Goal: Find specific page/section: Find specific page/section

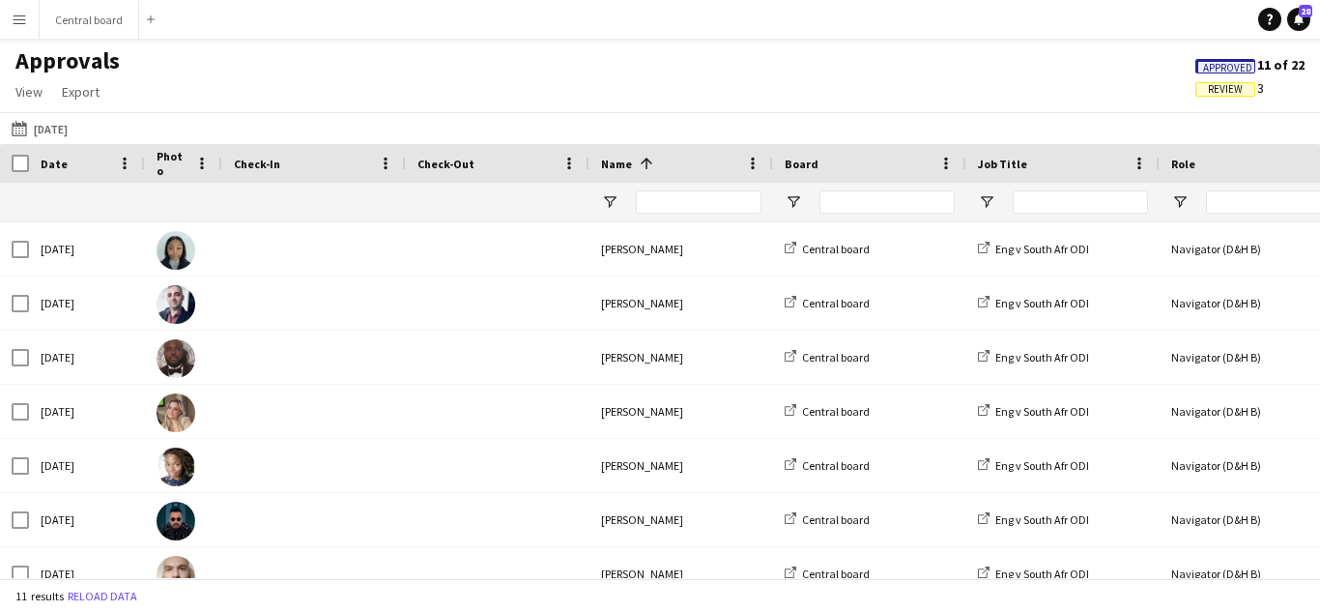
click at [31, 25] on button "Menu" at bounding box center [19, 19] width 39 height 39
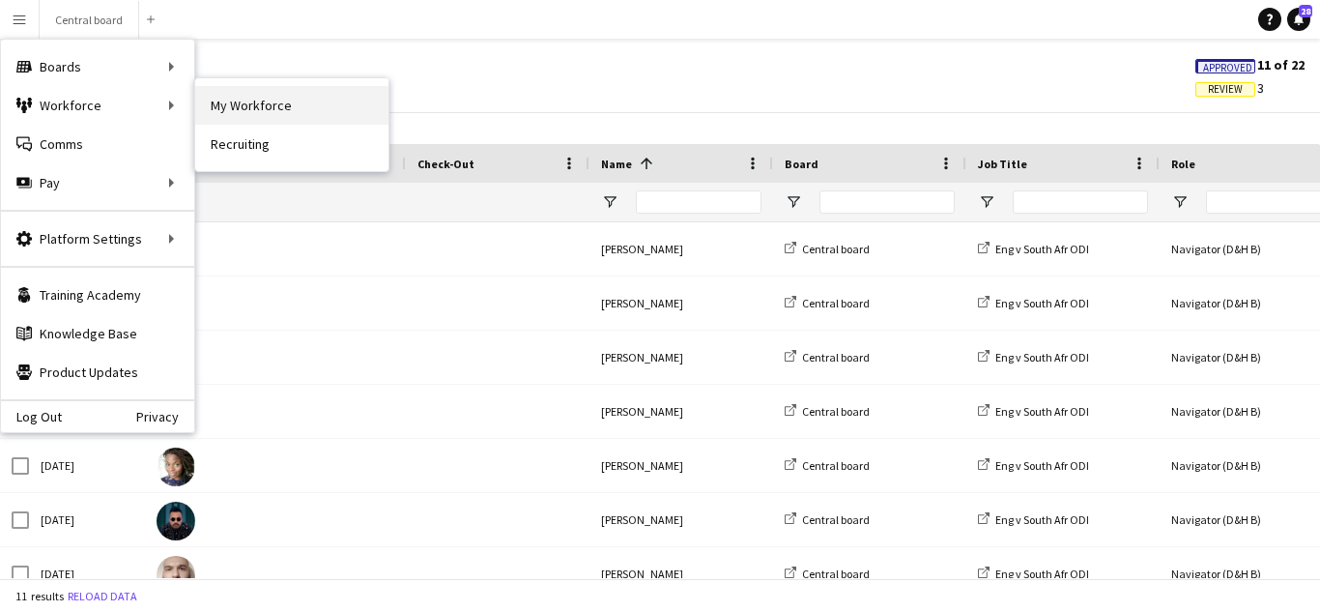
click at [237, 102] on link "My Workforce" at bounding box center [291, 105] width 193 height 39
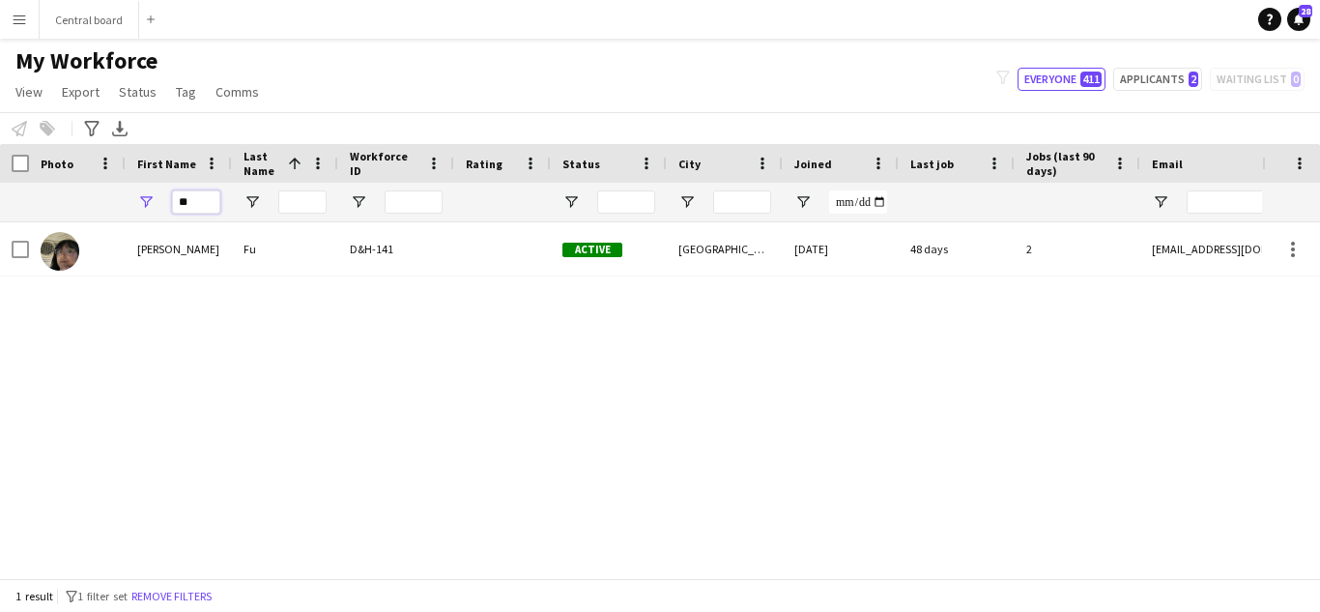
click at [212, 201] on input "**" at bounding box center [196, 201] width 48 height 23
type input "*"
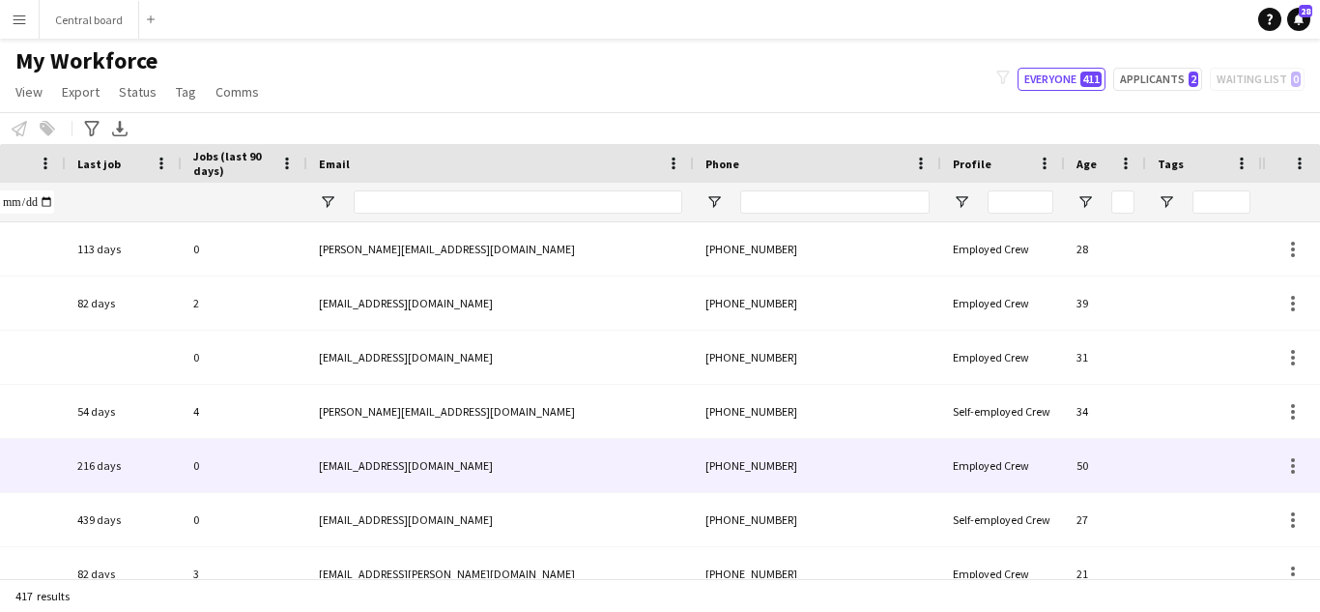
click at [651, 418] on div "[PERSON_NAME][EMAIL_ADDRESS][DOMAIN_NAME]" at bounding box center [500, 411] width 387 height 53
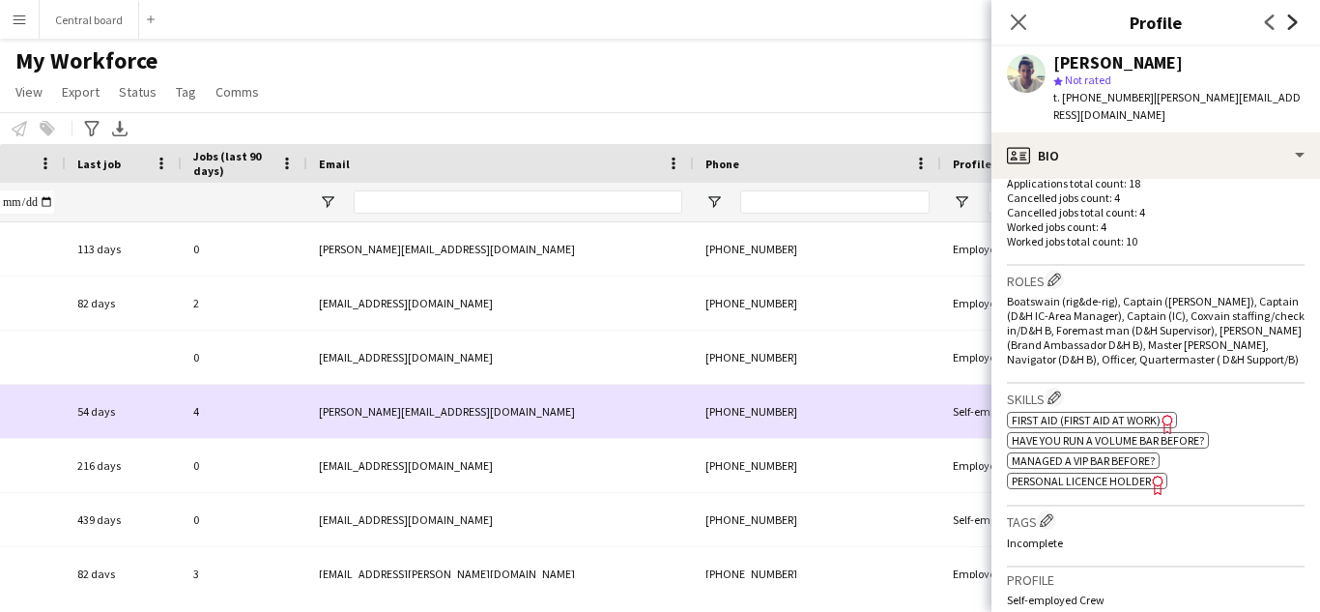
click at [1296, 23] on icon at bounding box center [1293, 21] width 10 height 15
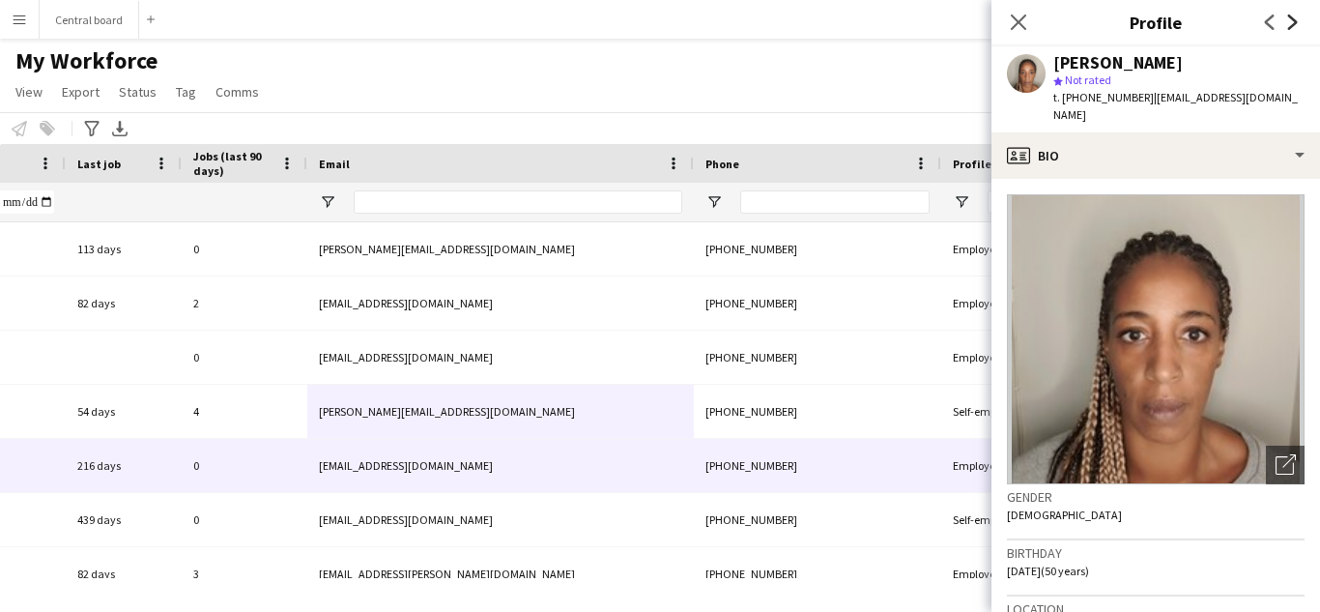
click at [1298, 25] on icon "Next" at bounding box center [1292, 21] width 15 height 15
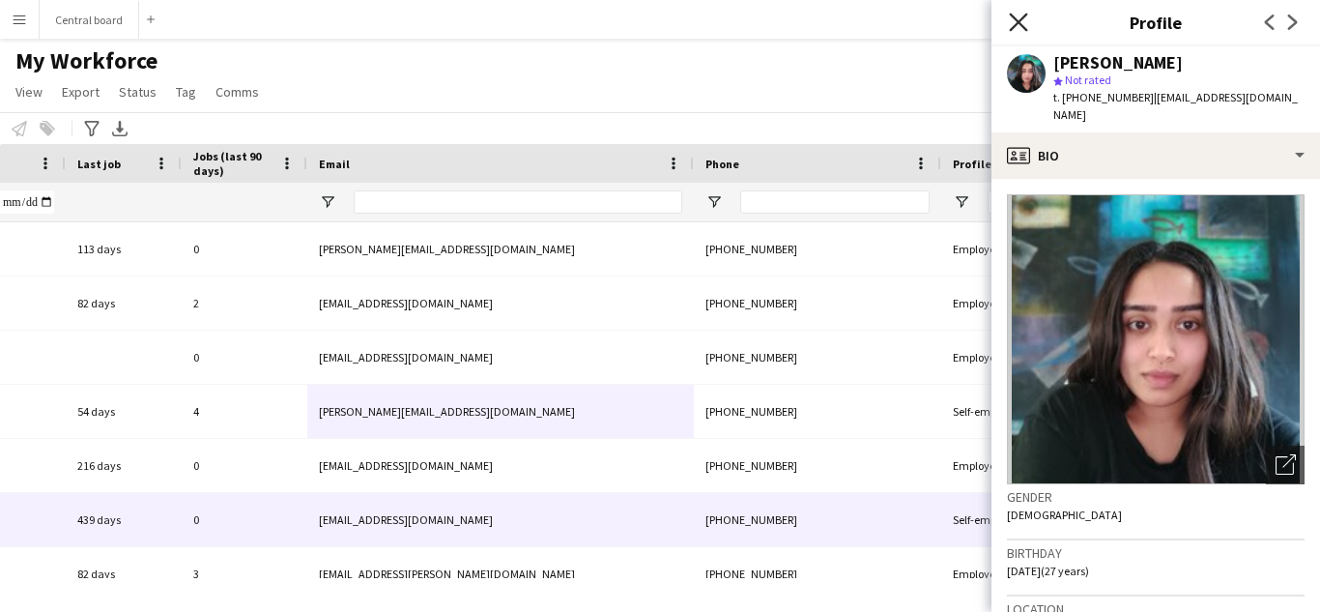
click at [1023, 23] on icon "Close pop-in" at bounding box center [1018, 22] width 18 height 18
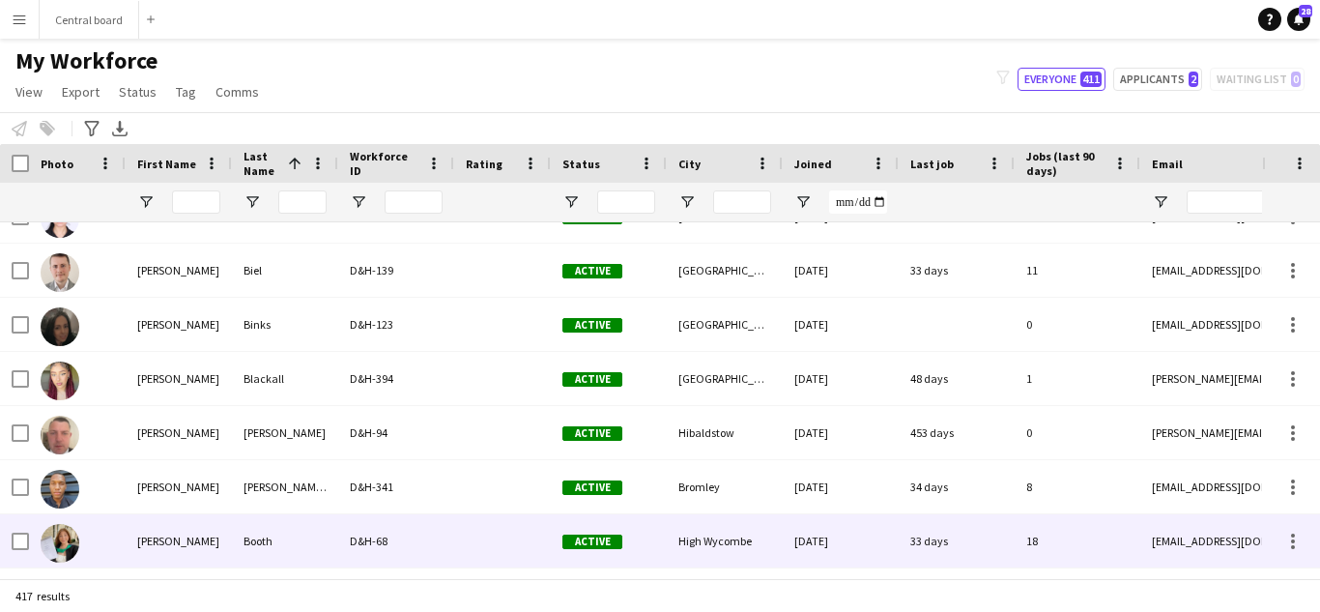
click at [441, 556] on div "D&H-68" at bounding box center [396, 540] width 116 height 53
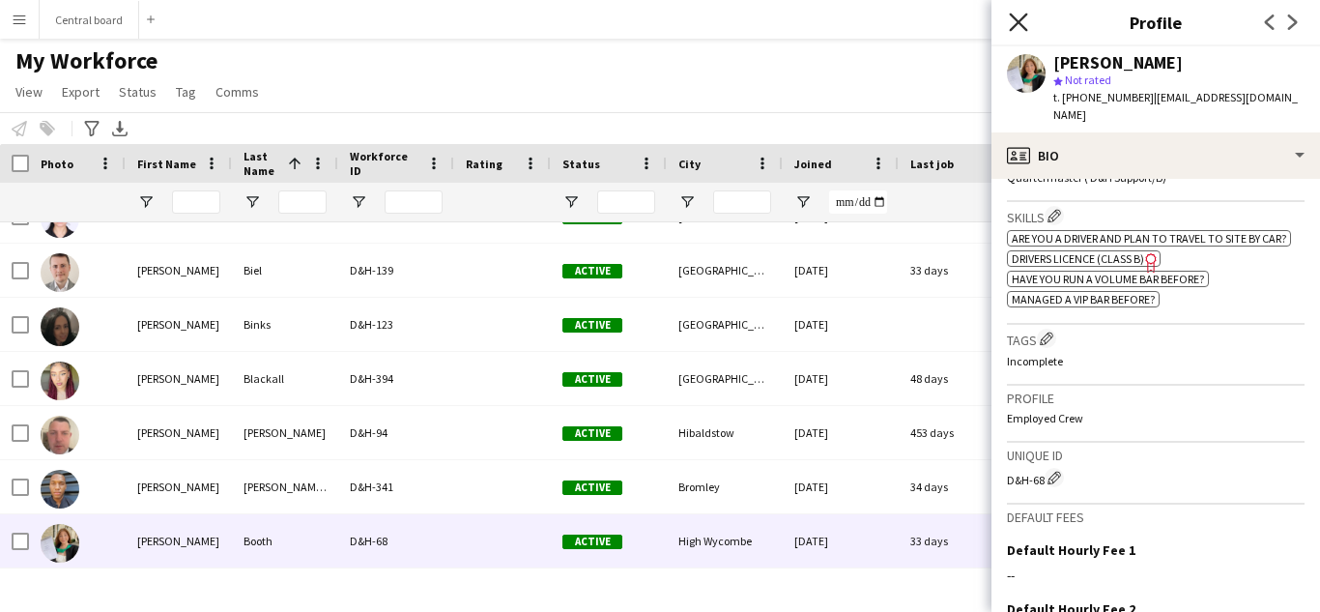
click at [1020, 28] on icon "Close pop-in" at bounding box center [1018, 22] width 18 height 18
